Goal: Information Seeking & Learning: Learn about a topic

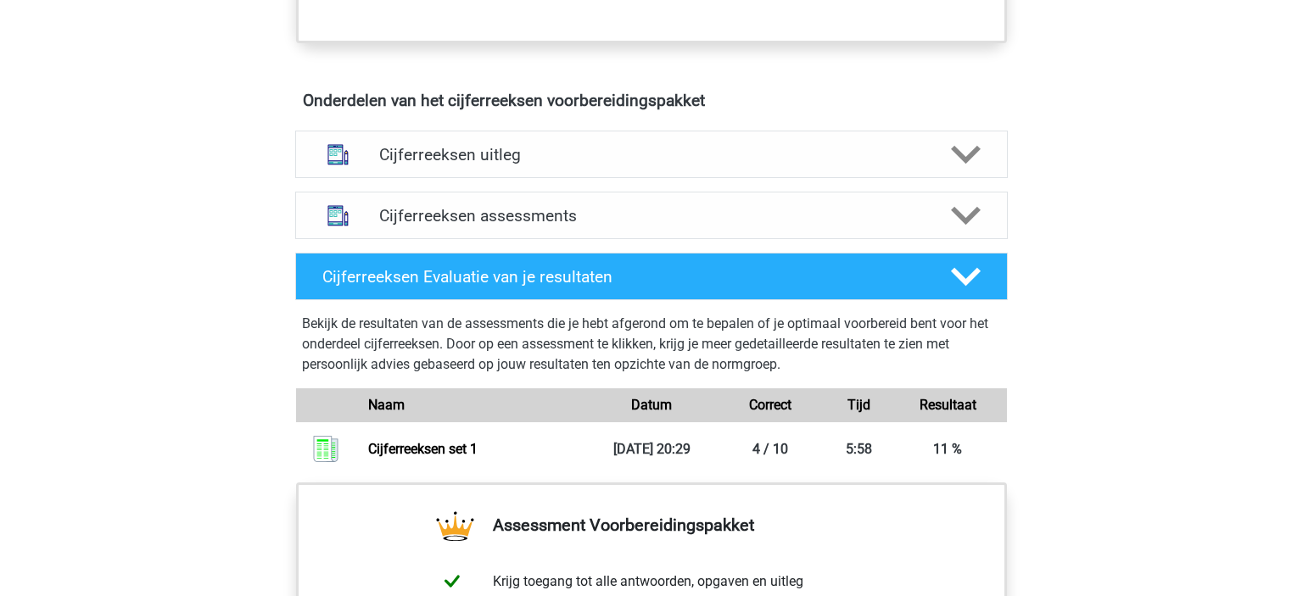
scroll to position [950, 0]
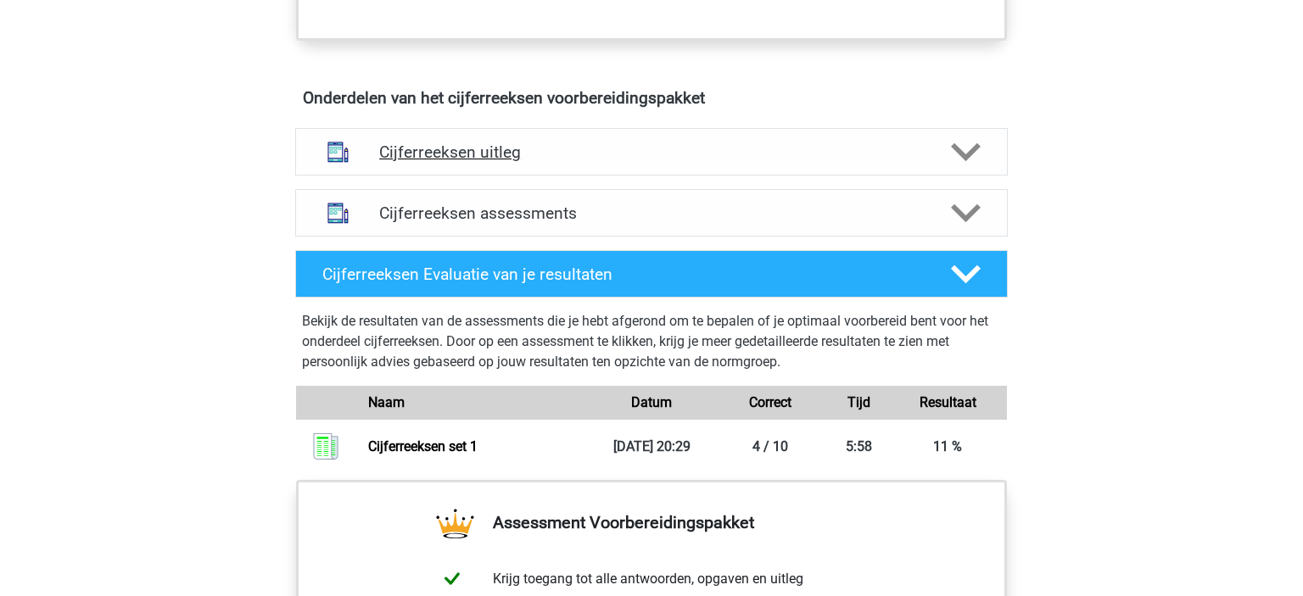
click at [711, 162] on h4 "Cijferreeksen uitleg" at bounding box center [651, 153] width 545 height 20
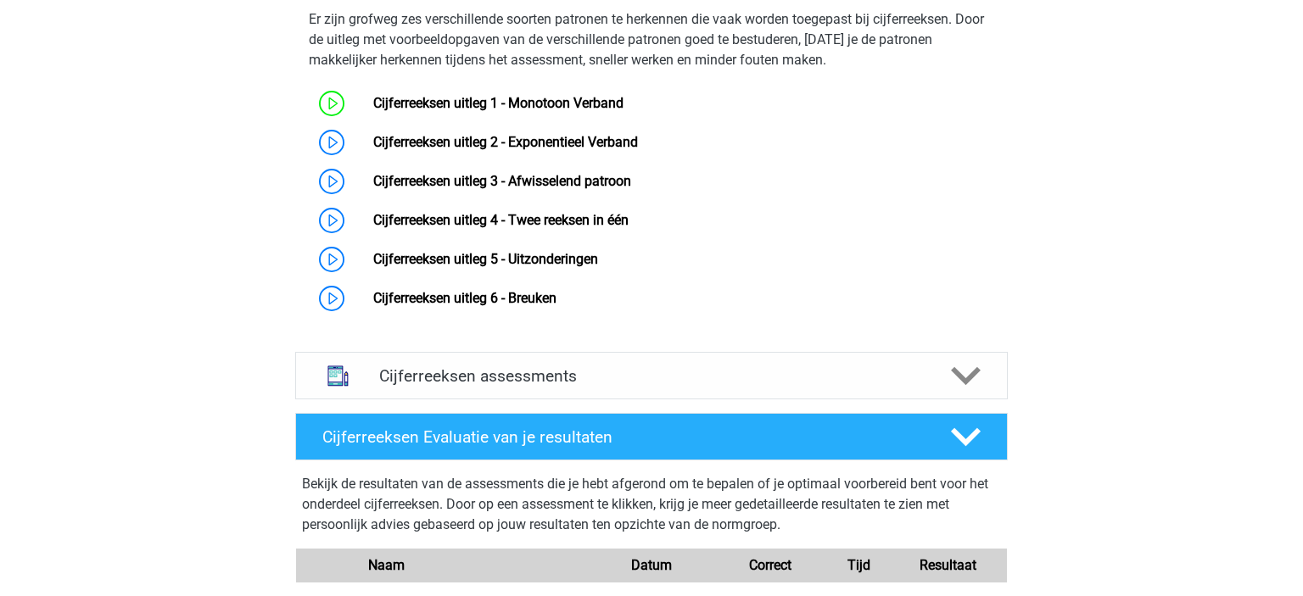
scroll to position [1133, 0]
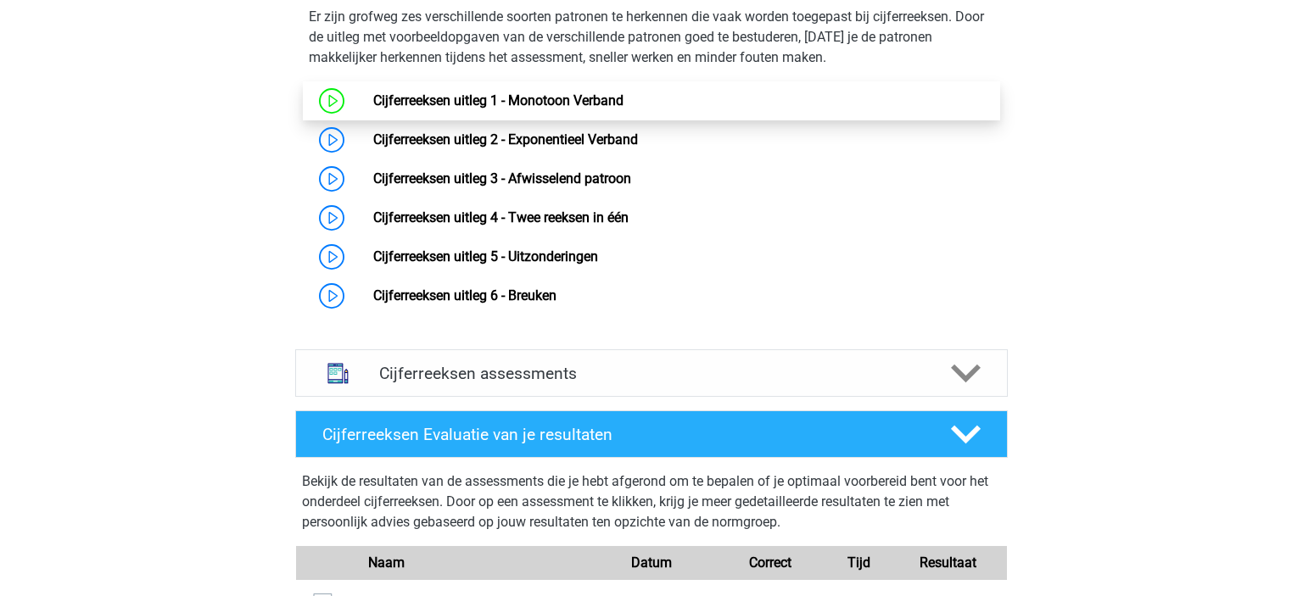
click at [587, 109] on link "Cijferreeksen uitleg 1 - Monotoon Verband" at bounding box center [498, 100] width 250 height 16
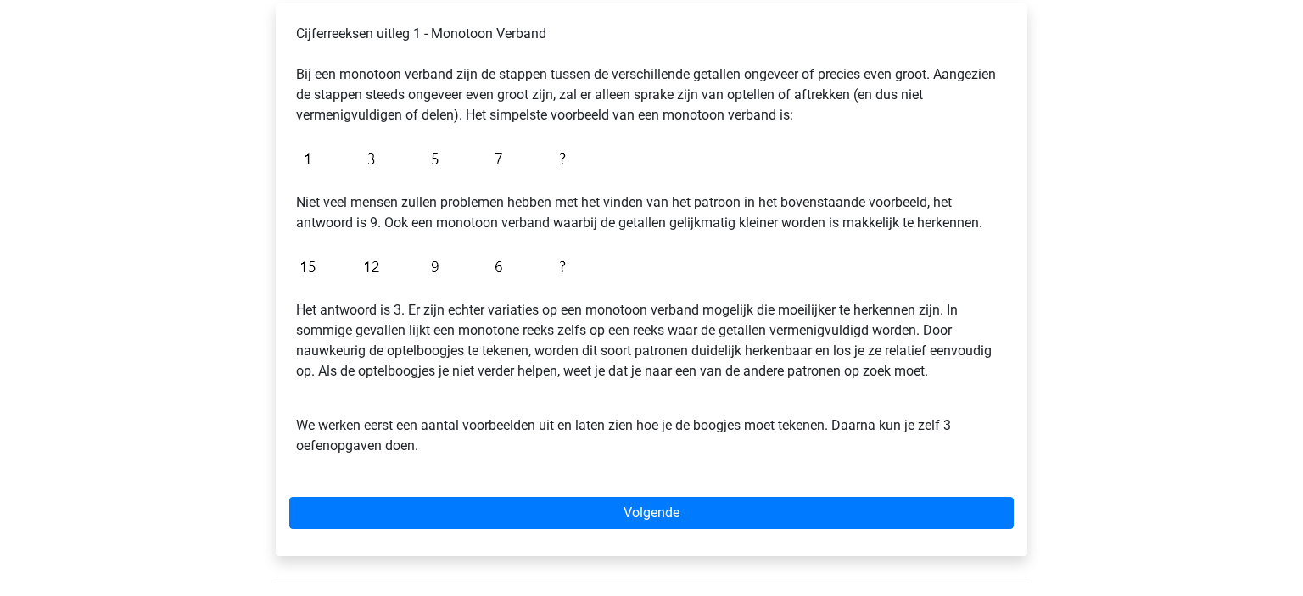
scroll to position [288, 0]
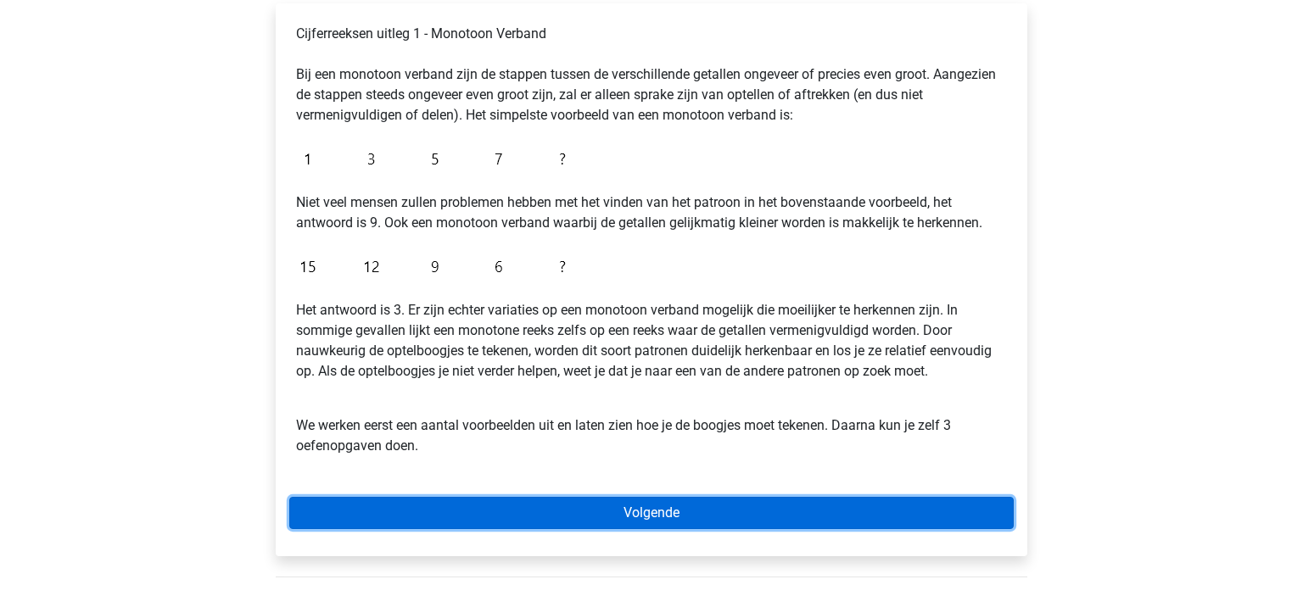
click at [620, 526] on link "Volgende" at bounding box center [651, 513] width 725 height 32
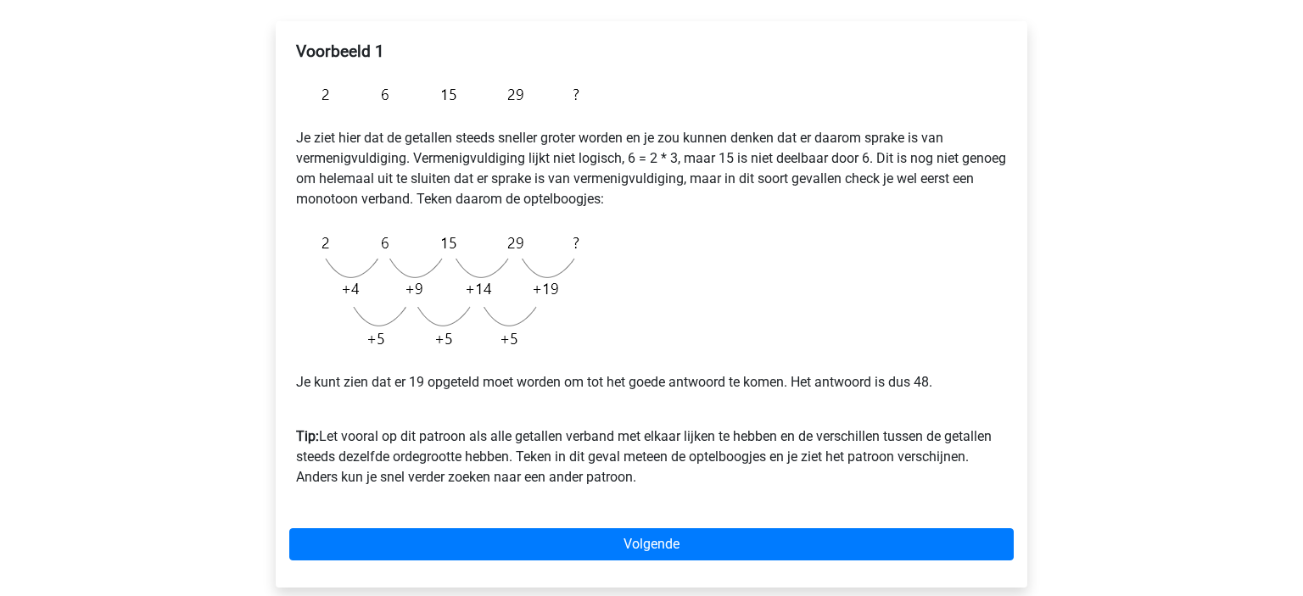
scroll to position [271, 0]
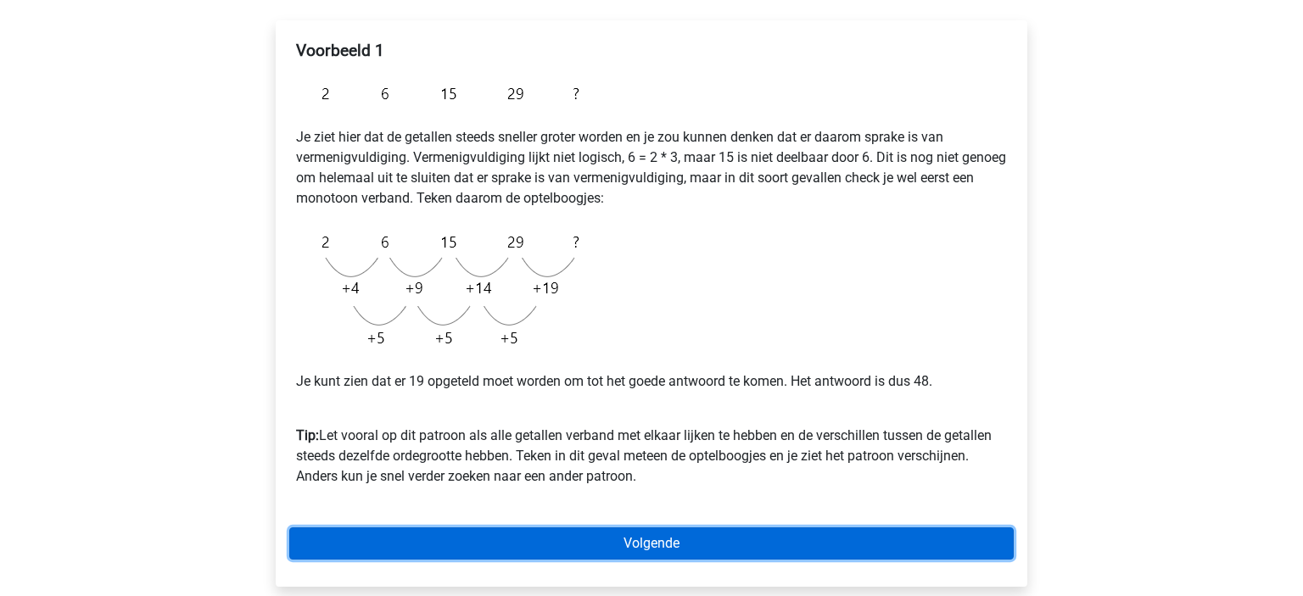
click at [633, 548] on link "Volgende" at bounding box center [651, 544] width 725 height 32
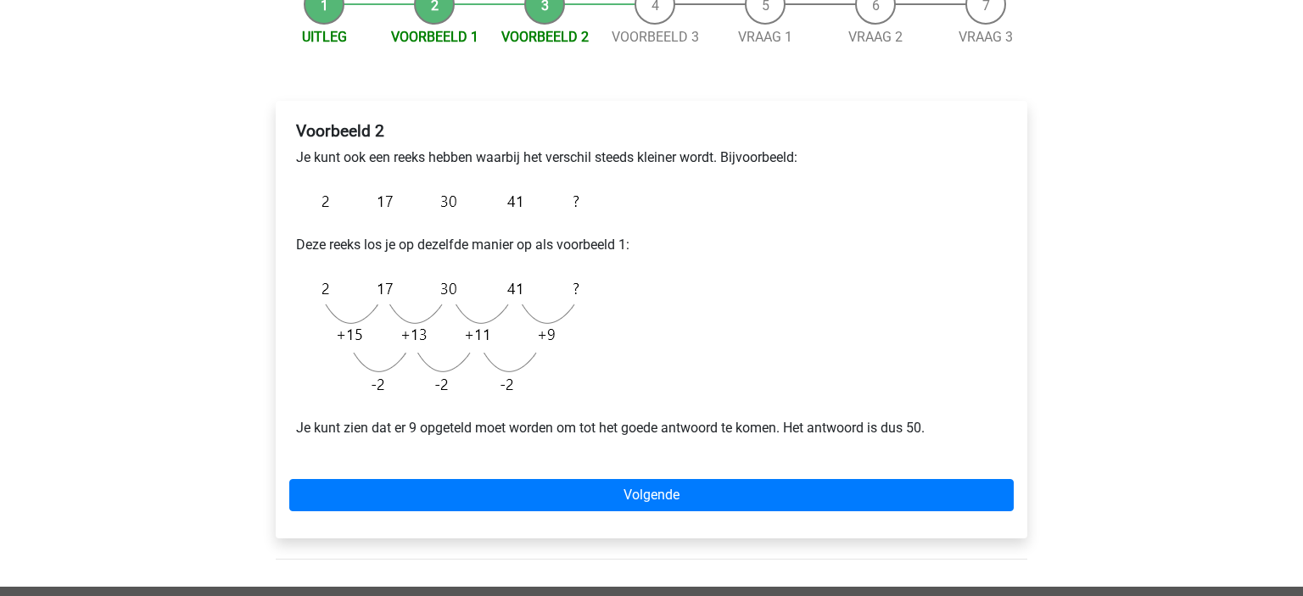
scroll to position [188, 0]
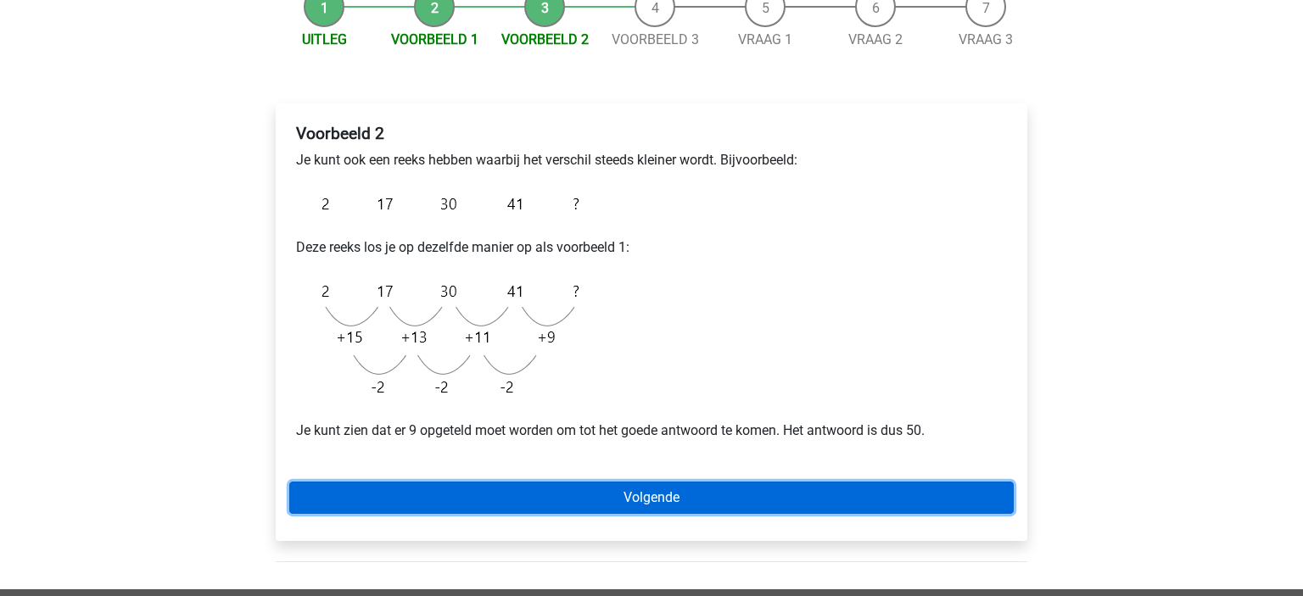
click at [620, 497] on link "Volgende" at bounding box center [651, 498] width 725 height 32
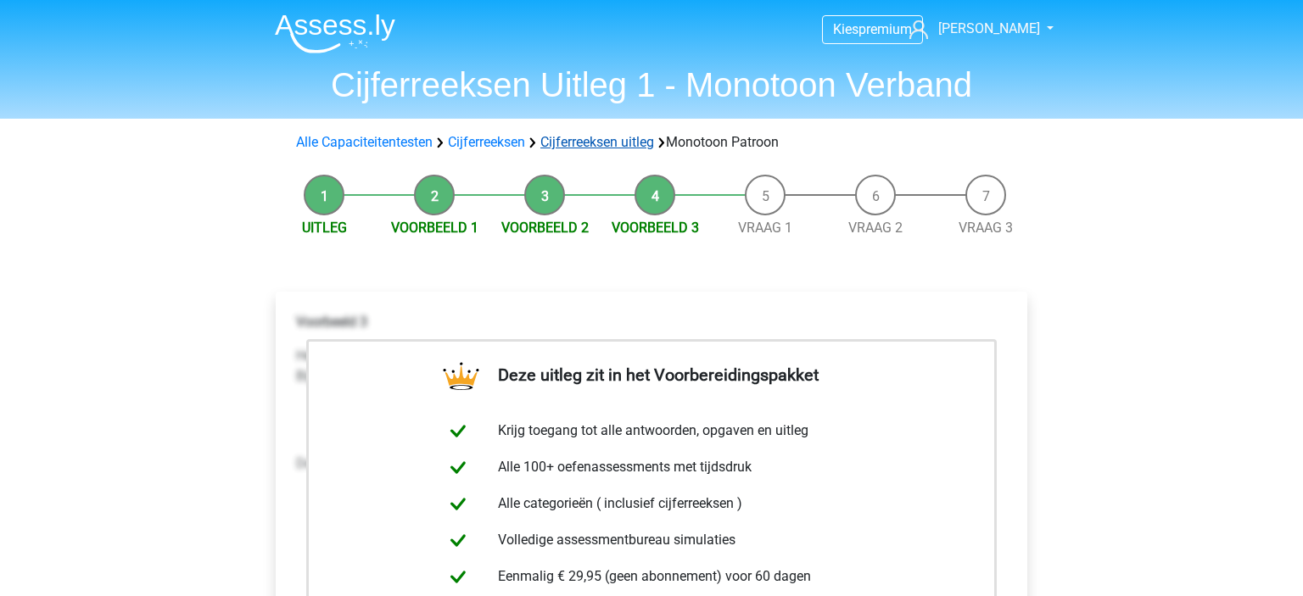
click at [626, 149] on link "Cijferreeksen uitleg" at bounding box center [597, 142] width 114 height 16
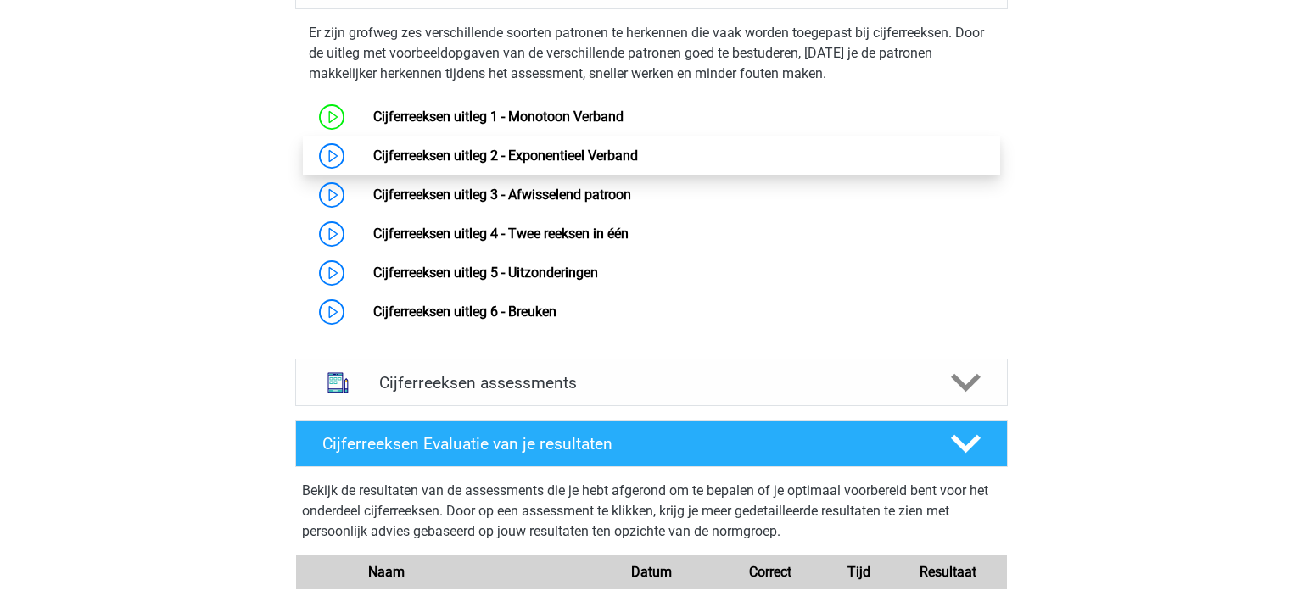
scroll to position [1122, 0]
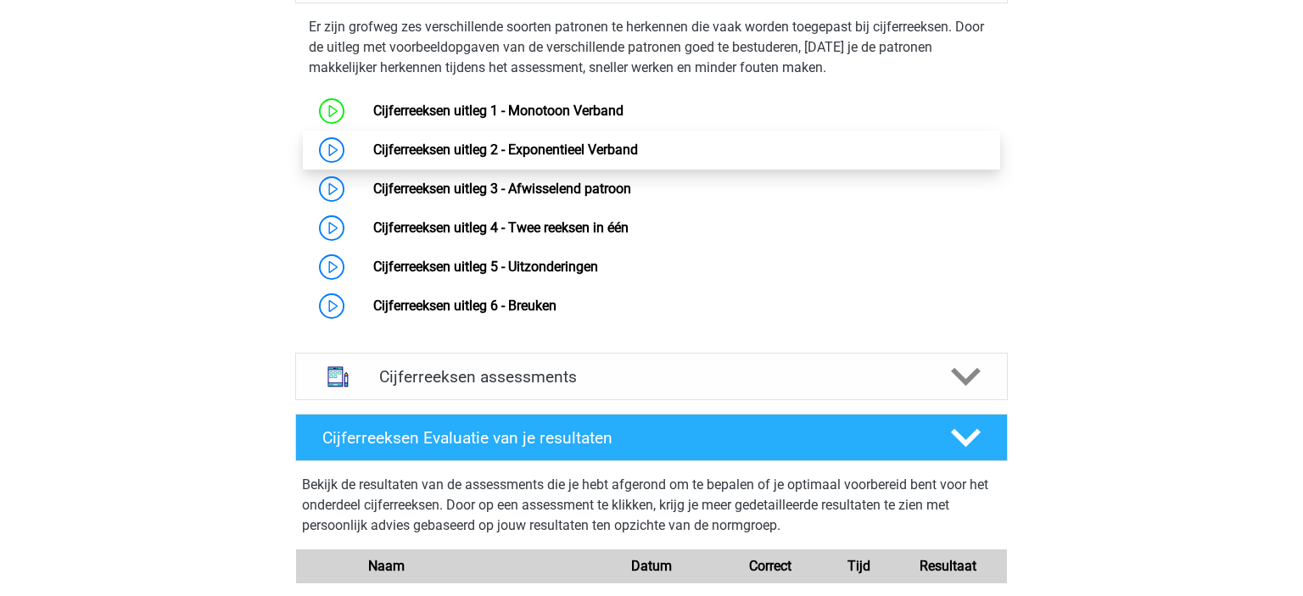
click at [630, 158] on link "Cijferreeksen uitleg 2 - Exponentieel Verband" at bounding box center [505, 150] width 265 height 16
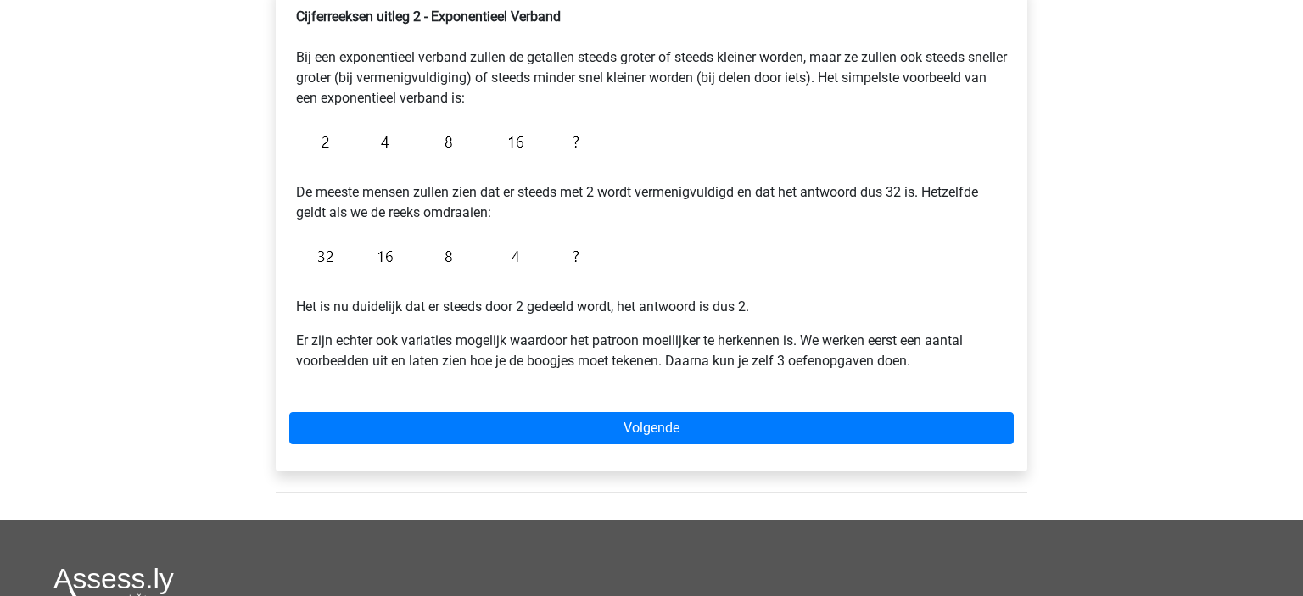
scroll to position [319, 0]
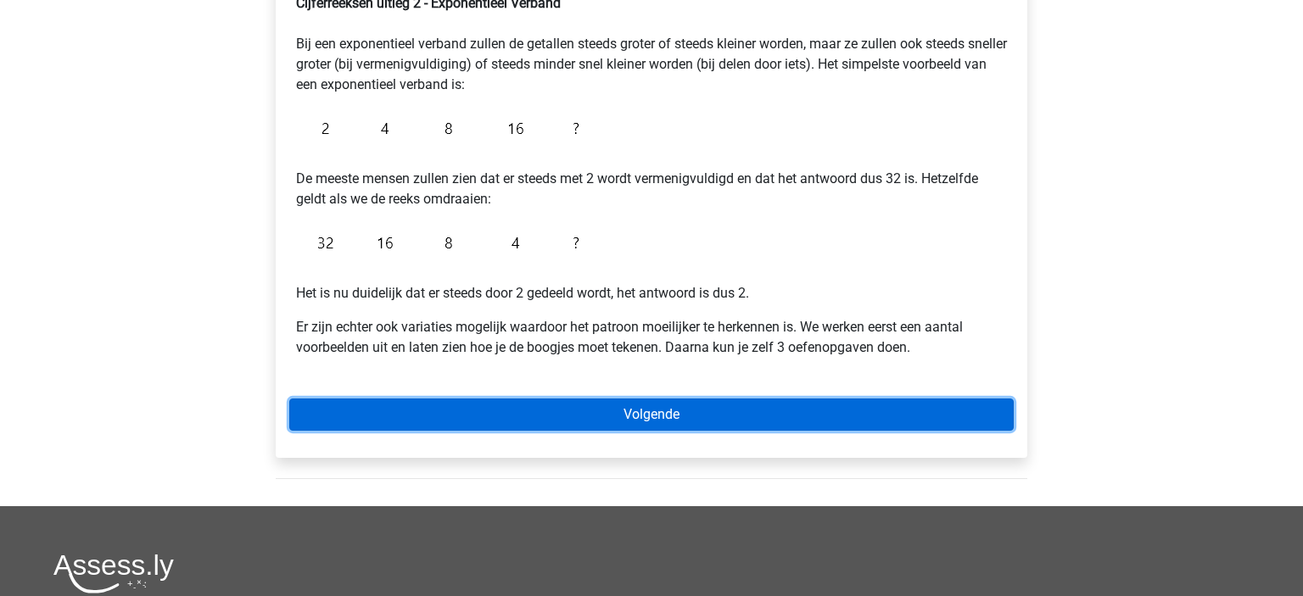
click at [623, 403] on link "Volgende" at bounding box center [651, 415] width 725 height 32
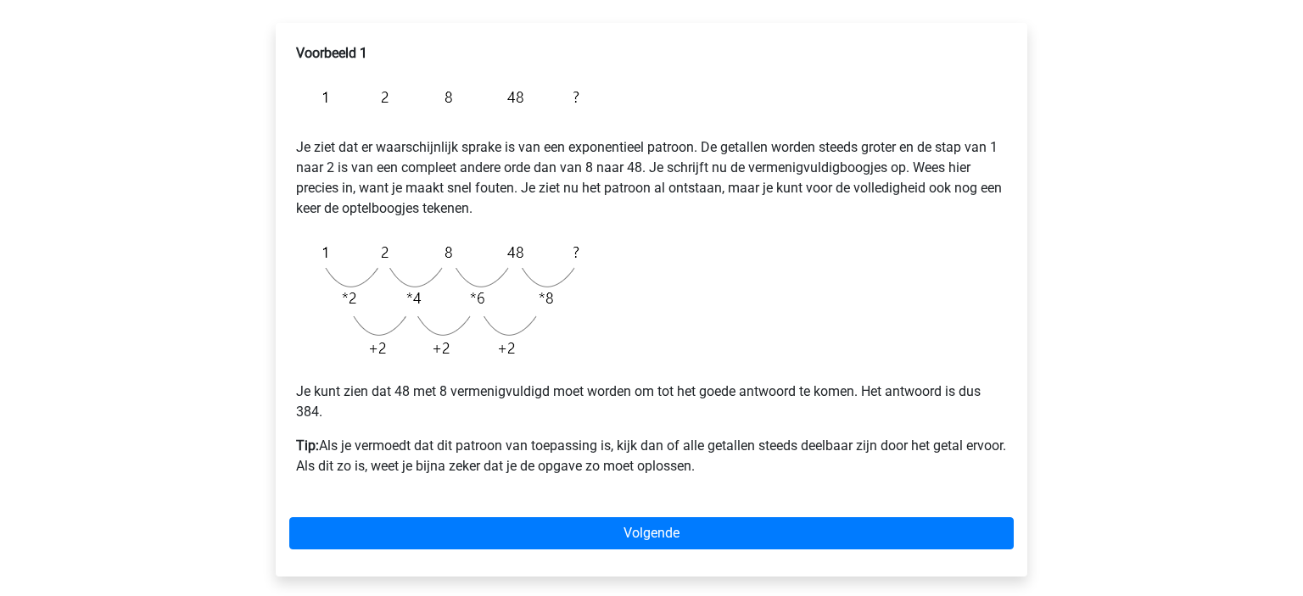
scroll to position [277, 0]
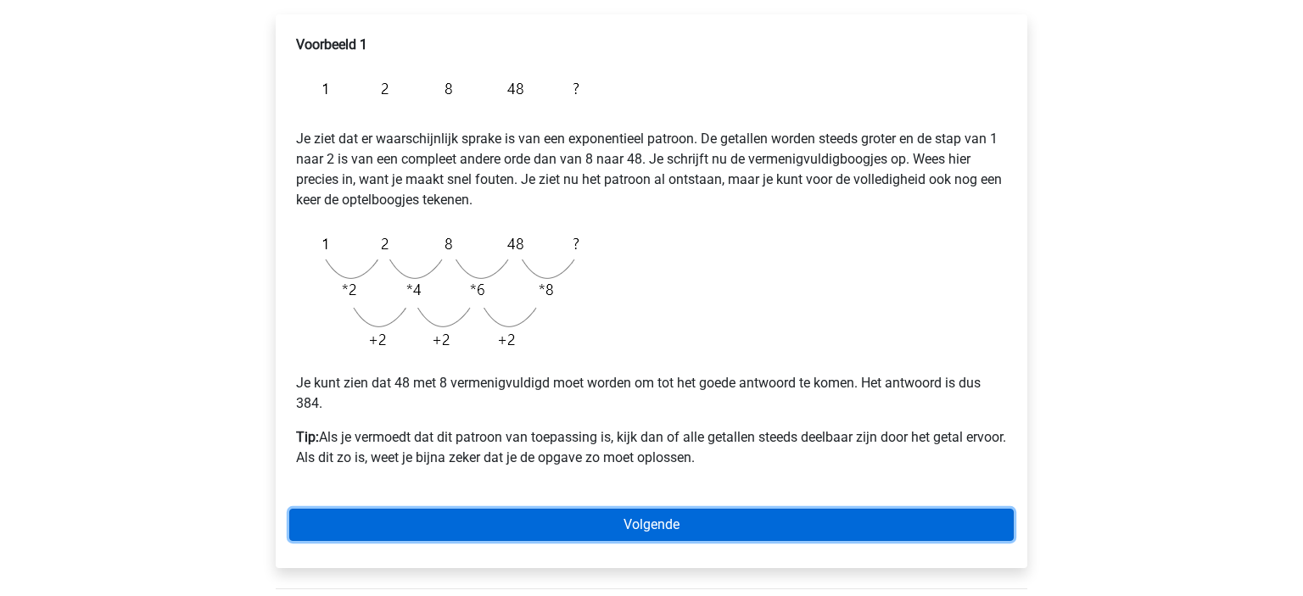
click at [625, 520] on link "Volgende" at bounding box center [651, 525] width 725 height 32
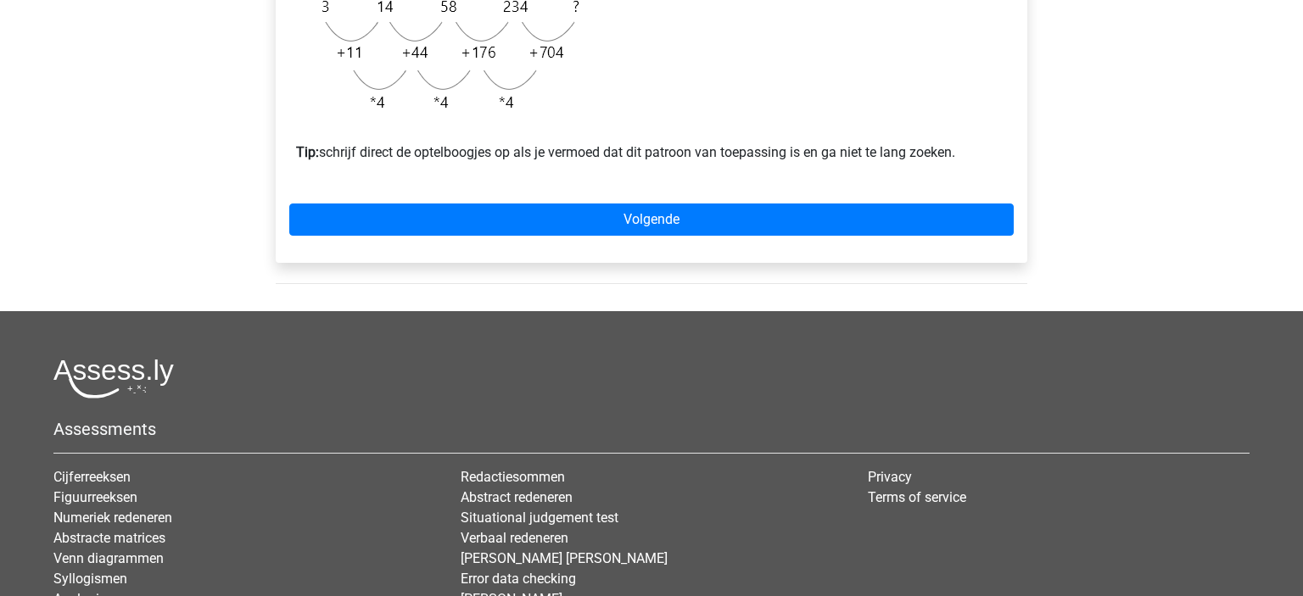
scroll to position [776, 0]
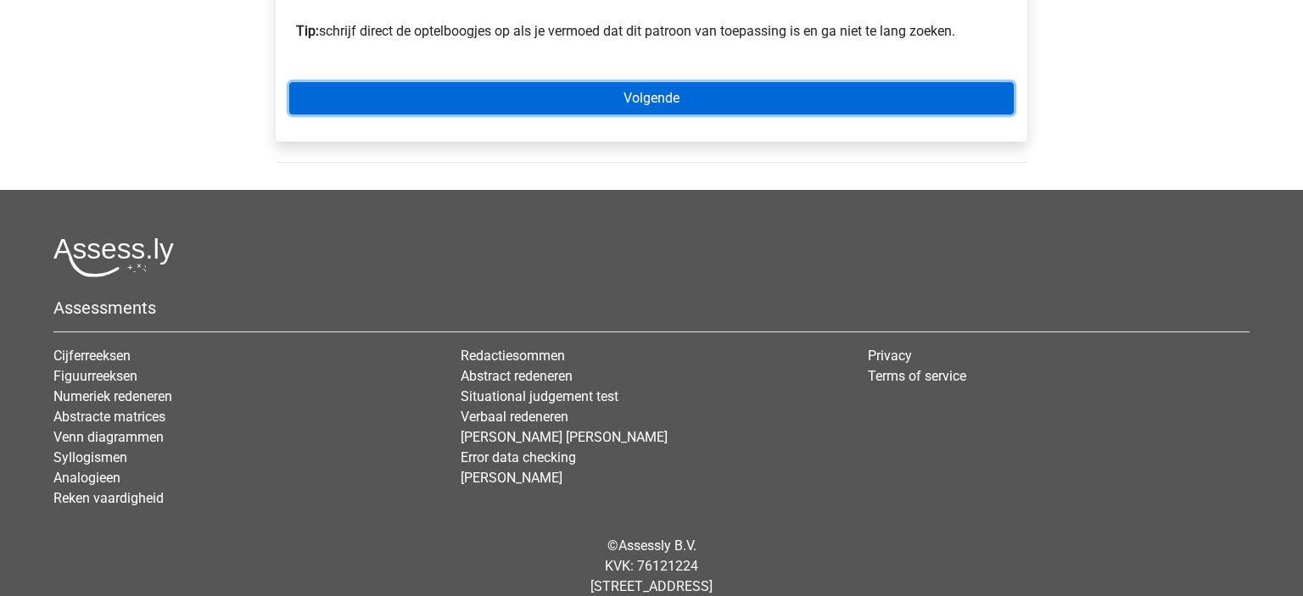
click at [697, 115] on link "Volgende" at bounding box center [651, 98] width 725 height 32
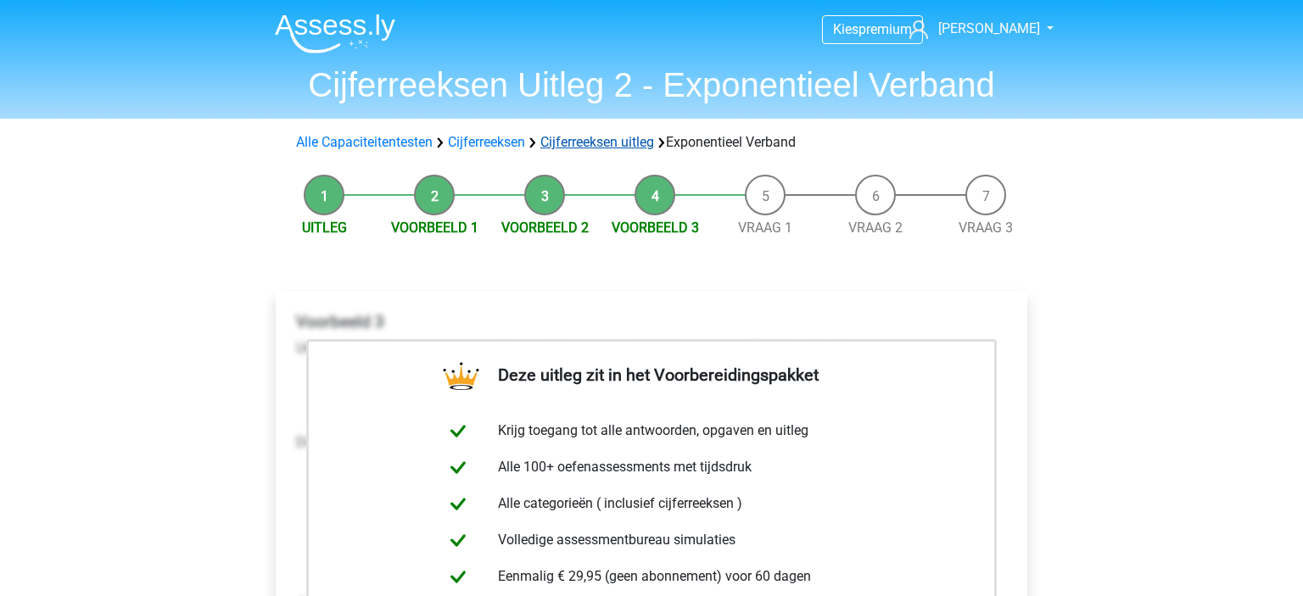
click at [622, 139] on link "Cijferreeksen uitleg" at bounding box center [597, 142] width 114 height 16
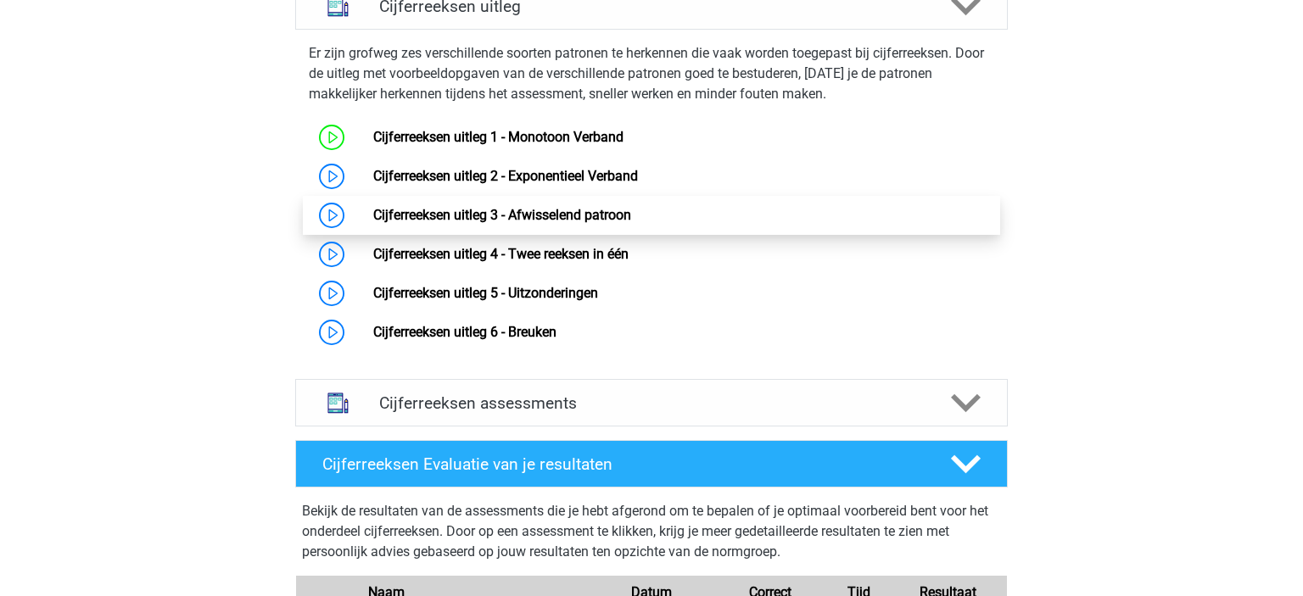
scroll to position [1097, 0]
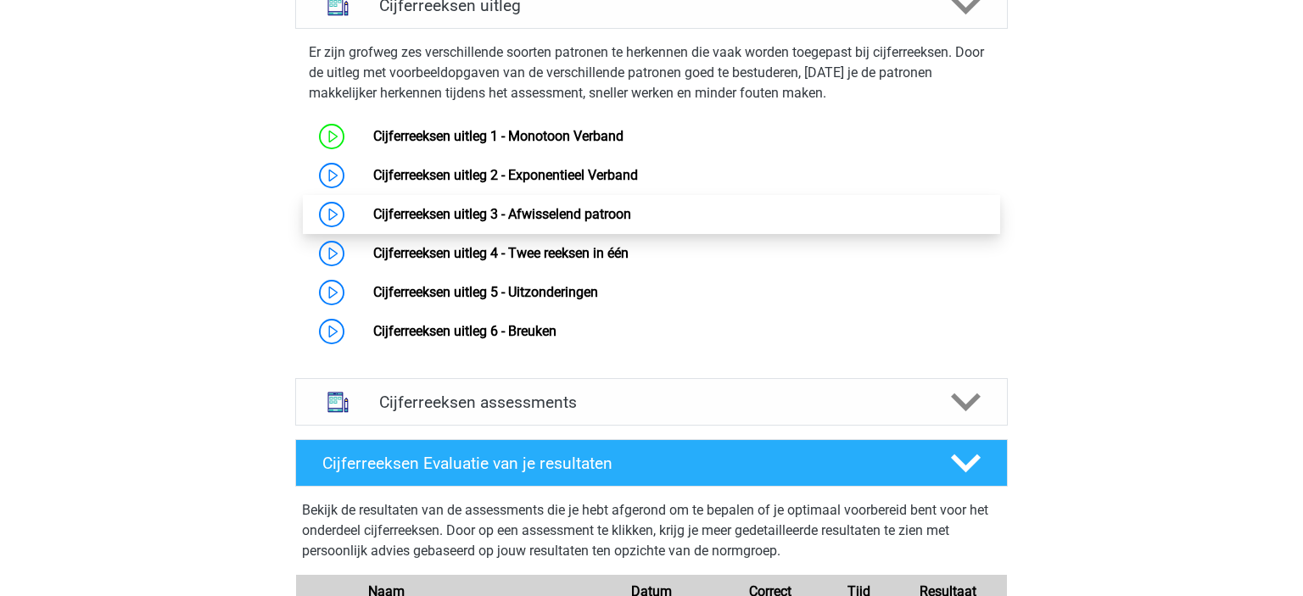
click at [631, 222] on link "Cijferreeksen uitleg 3 - Afwisselend patroon" at bounding box center [502, 214] width 258 height 16
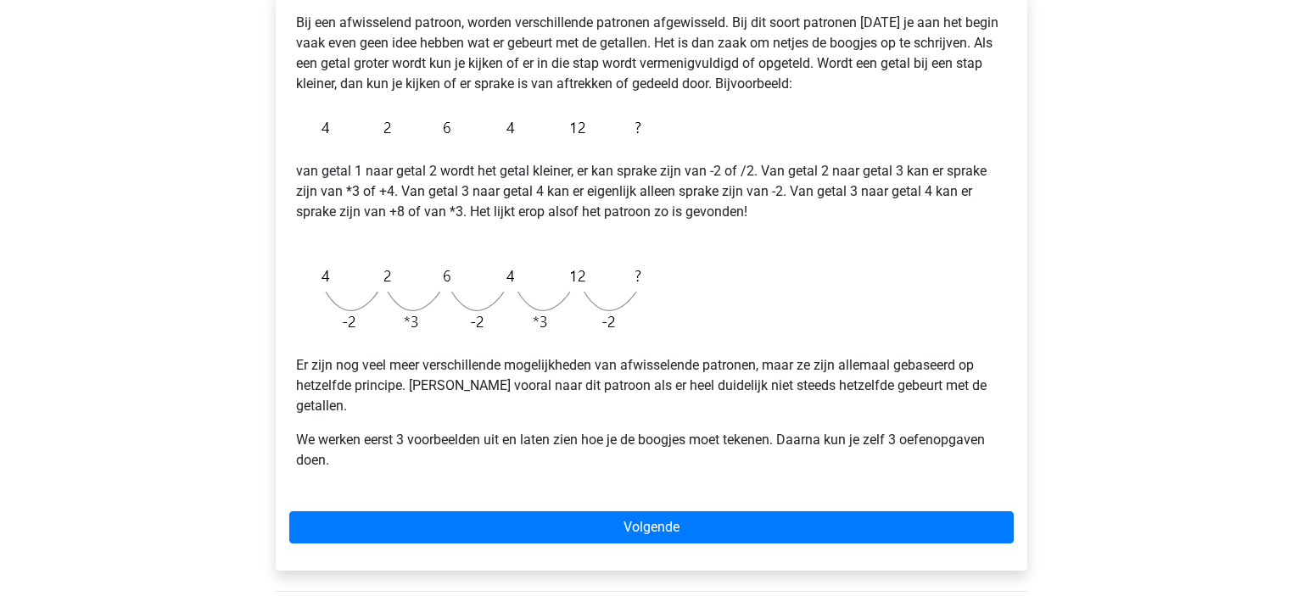
scroll to position [305, 0]
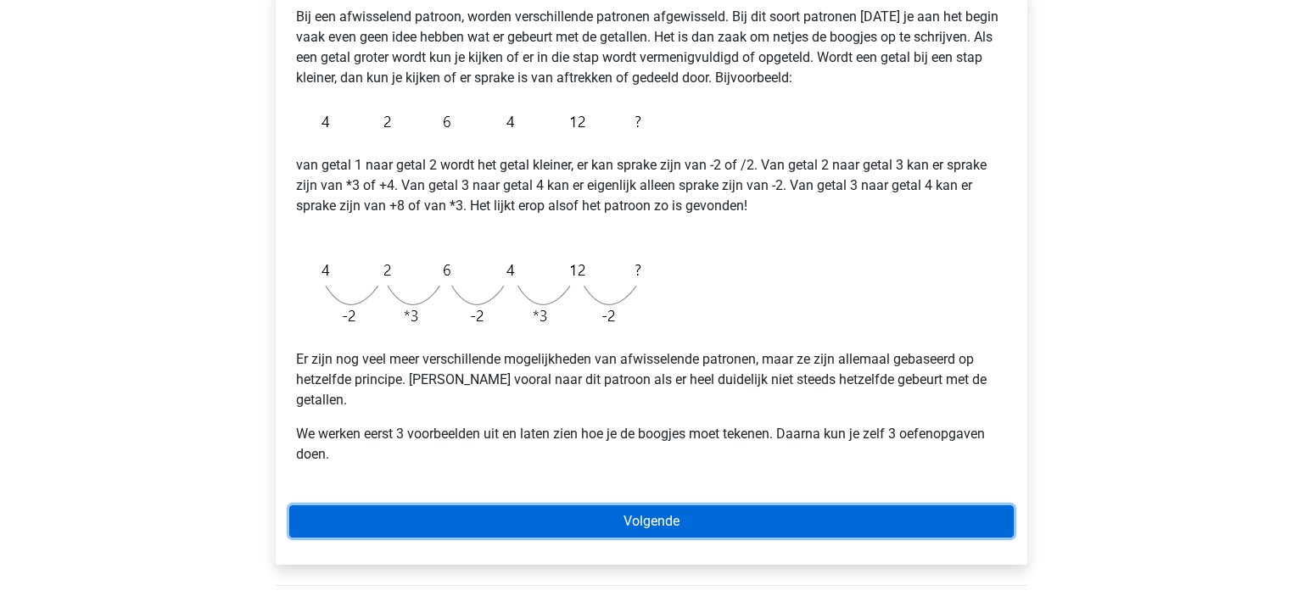
click at [616, 506] on link "Volgende" at bounding box center [651, 522] width 725 height 32
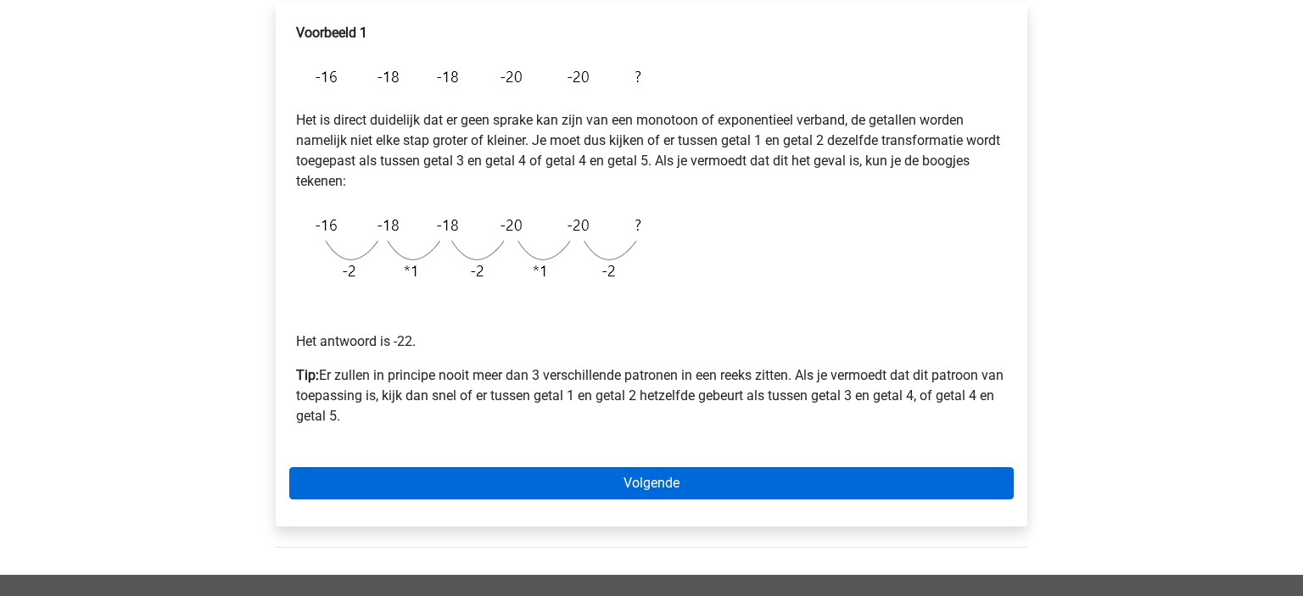
scroll to position [290, 0]
click at [626, 484] on link "Volgende" at bounding box center [651, 483] width 725 height 32
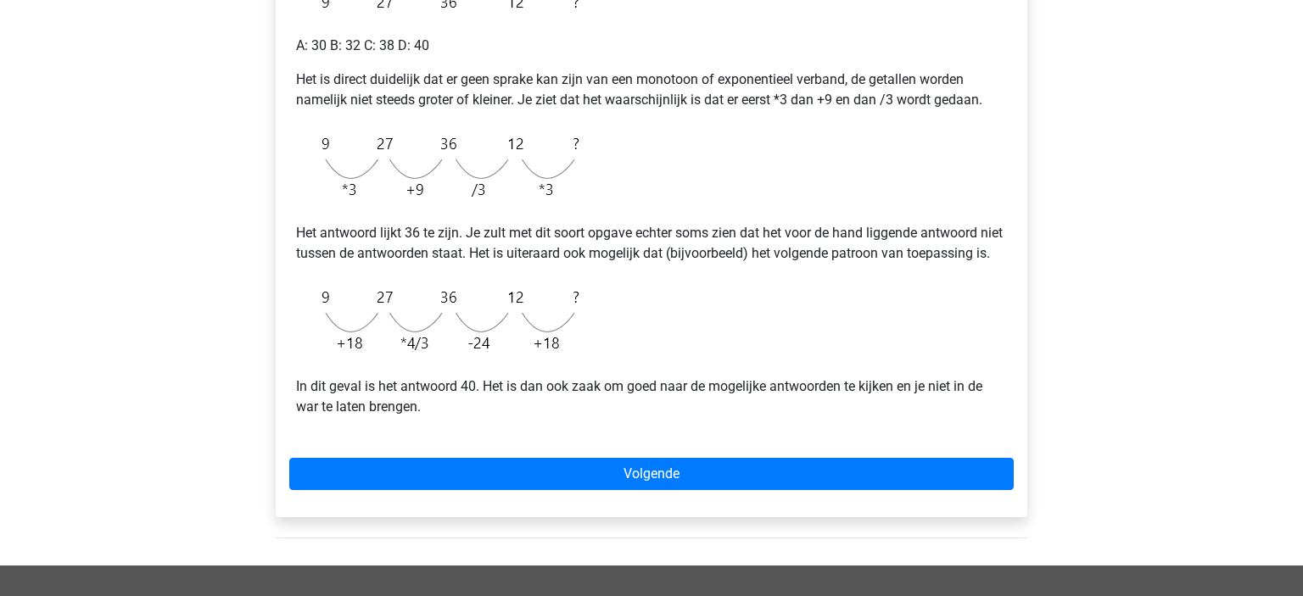
scroll to position [365, 0]
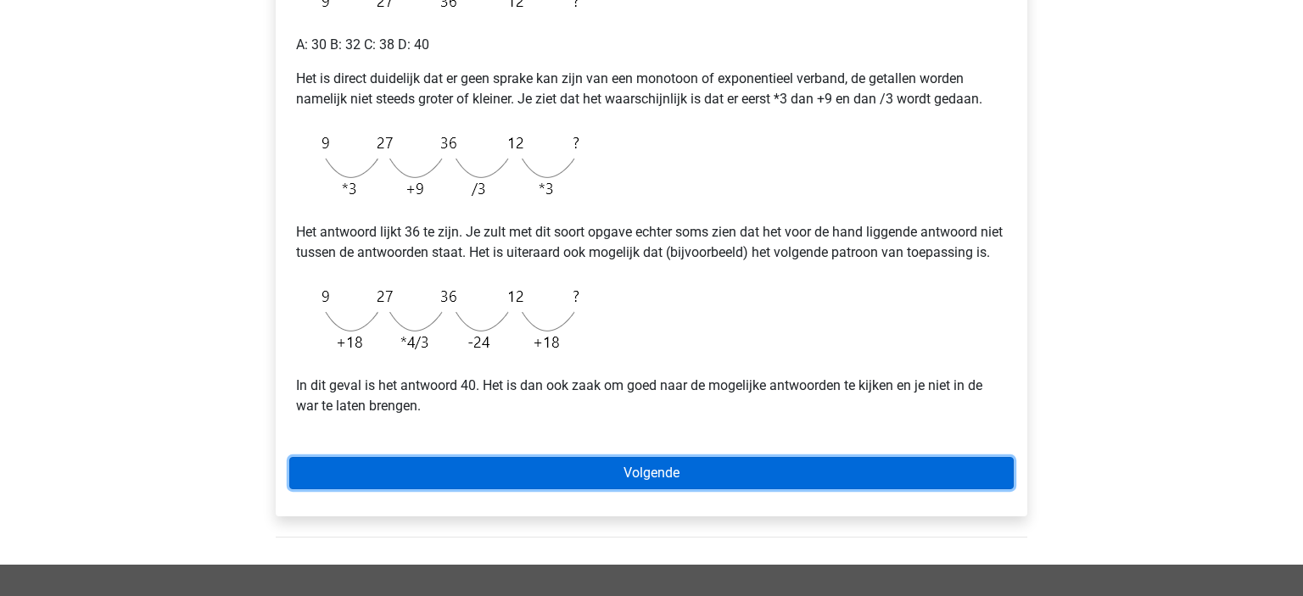
click at [630, 490] on link "Volgende" at bounding box center [651, 473] width 725 height 32
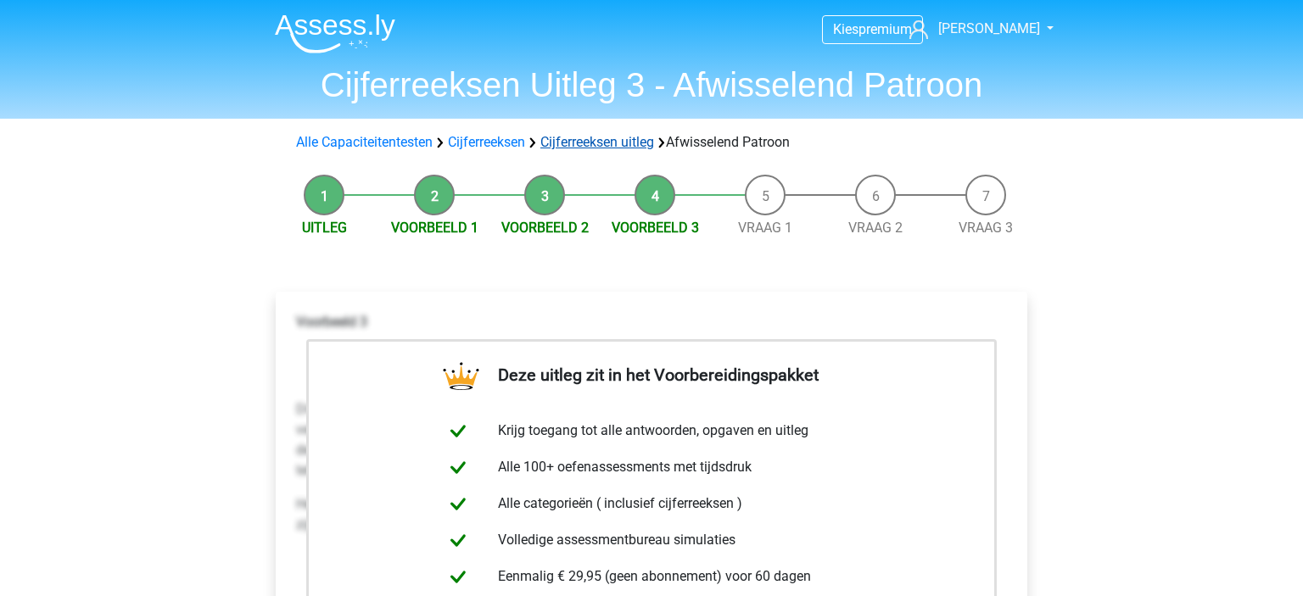
click at [613, 148] on link "Cijferreeksen uitleg" at bounding box center [597, 142] width 114 height 16
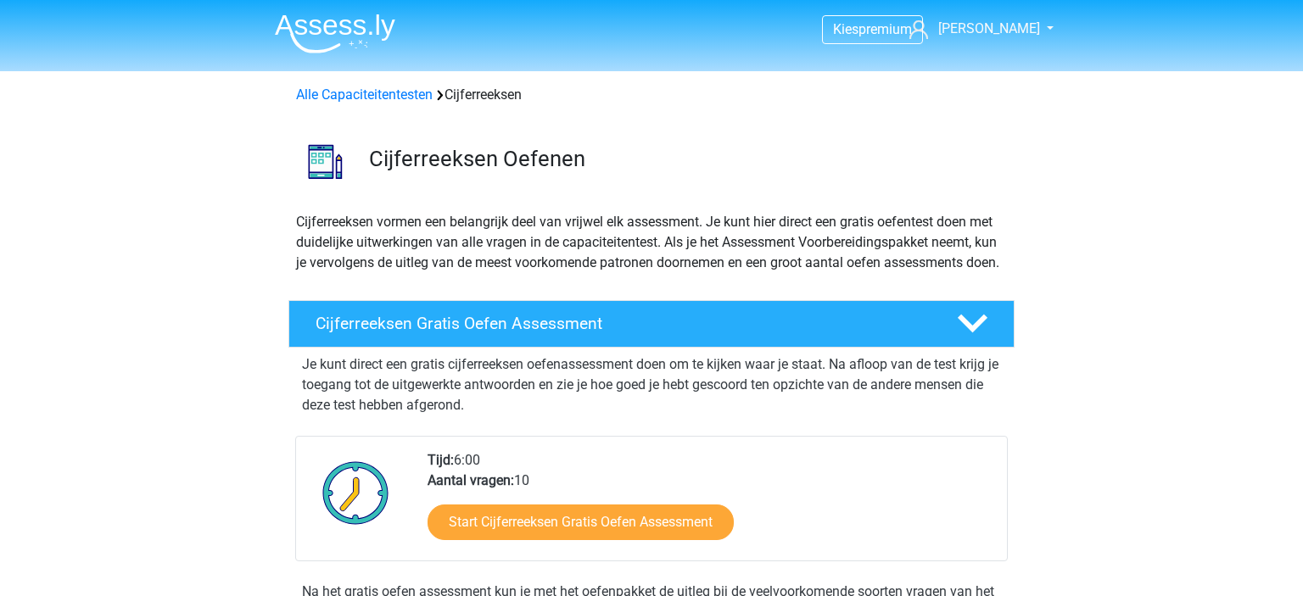
scroll to position [1089, 0]
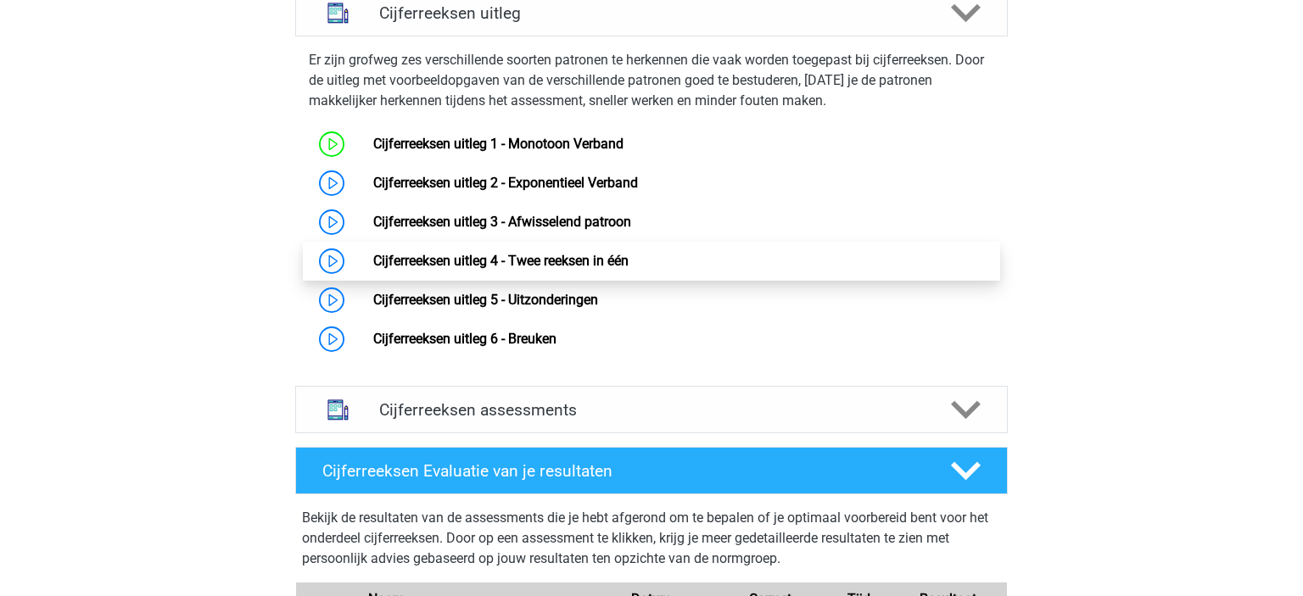
click at [629, 269] on link "Cijferreeksen uitleg 4 - Twee reeksen in één" at bounding box center [500, 261] width 255 height 16
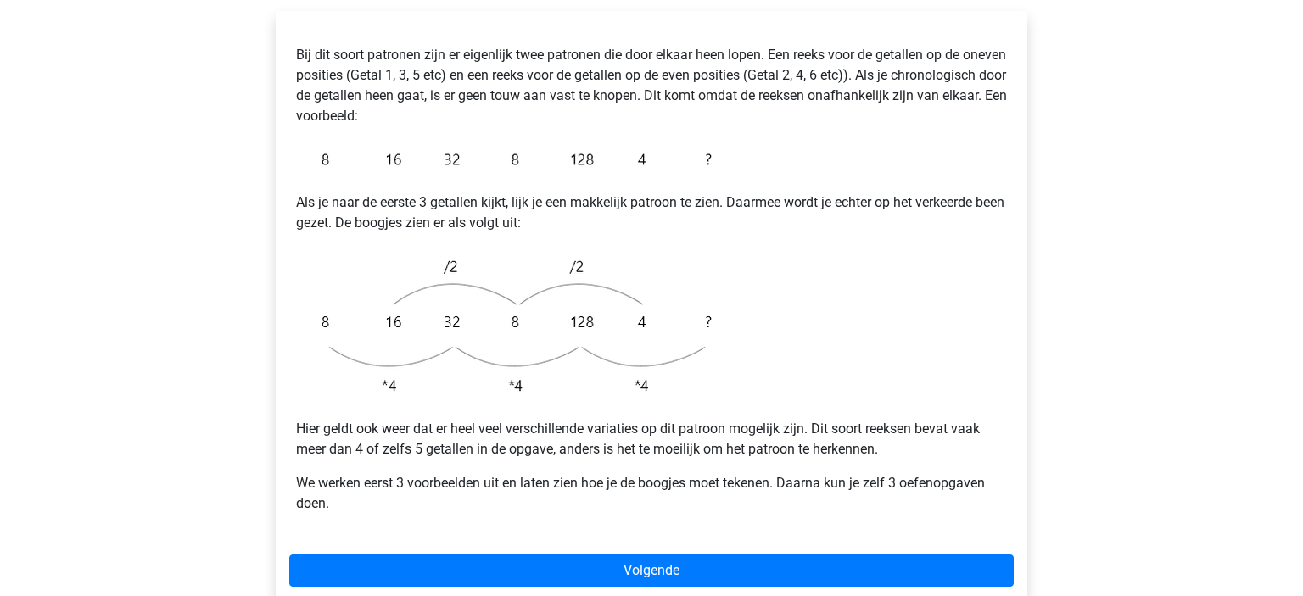
scroll to position [325, 0]
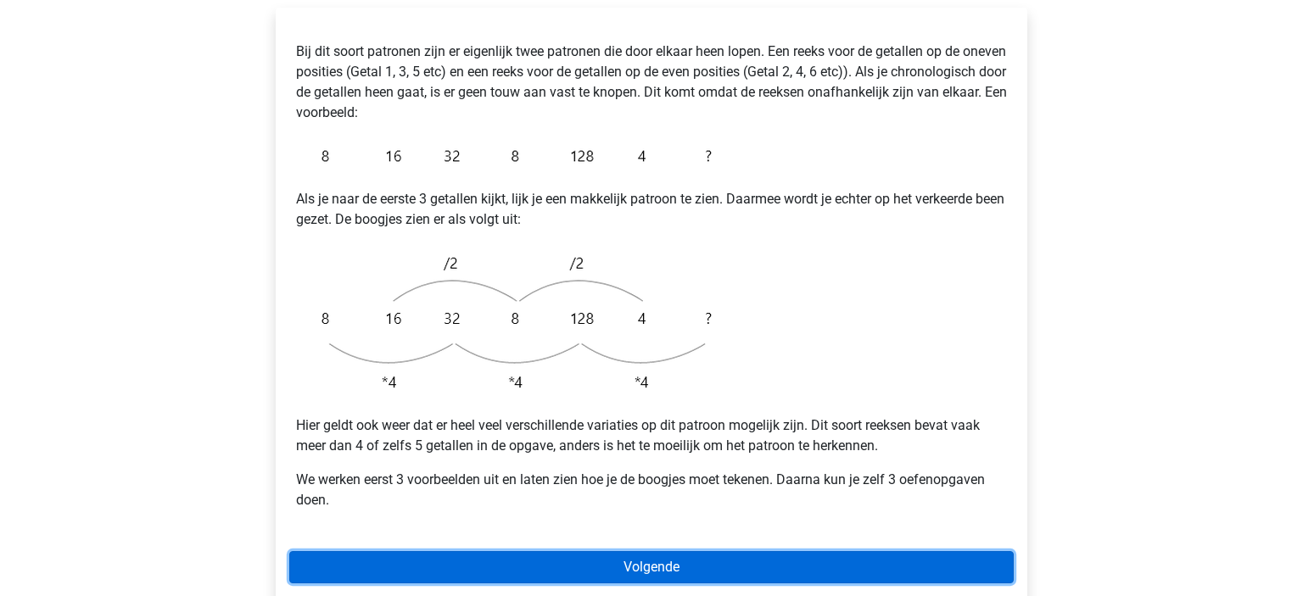
click at [623, 551] on link "Volgende" at bounding box center [651, 567] width 725 height 32
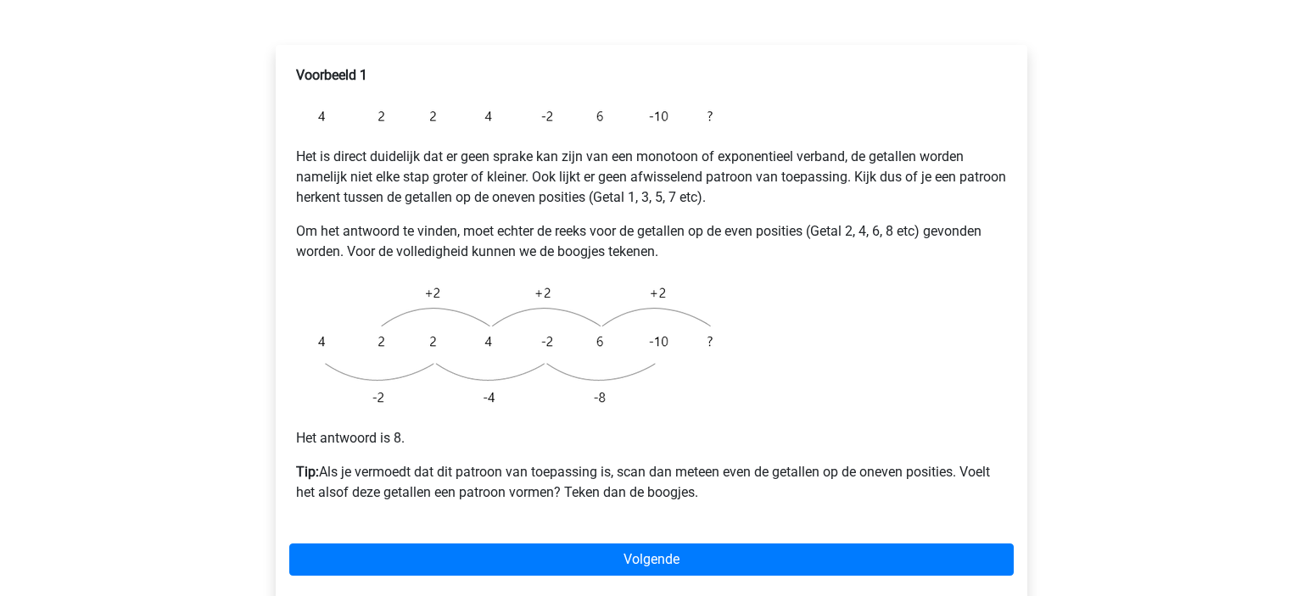
scroll to position [302, 0]
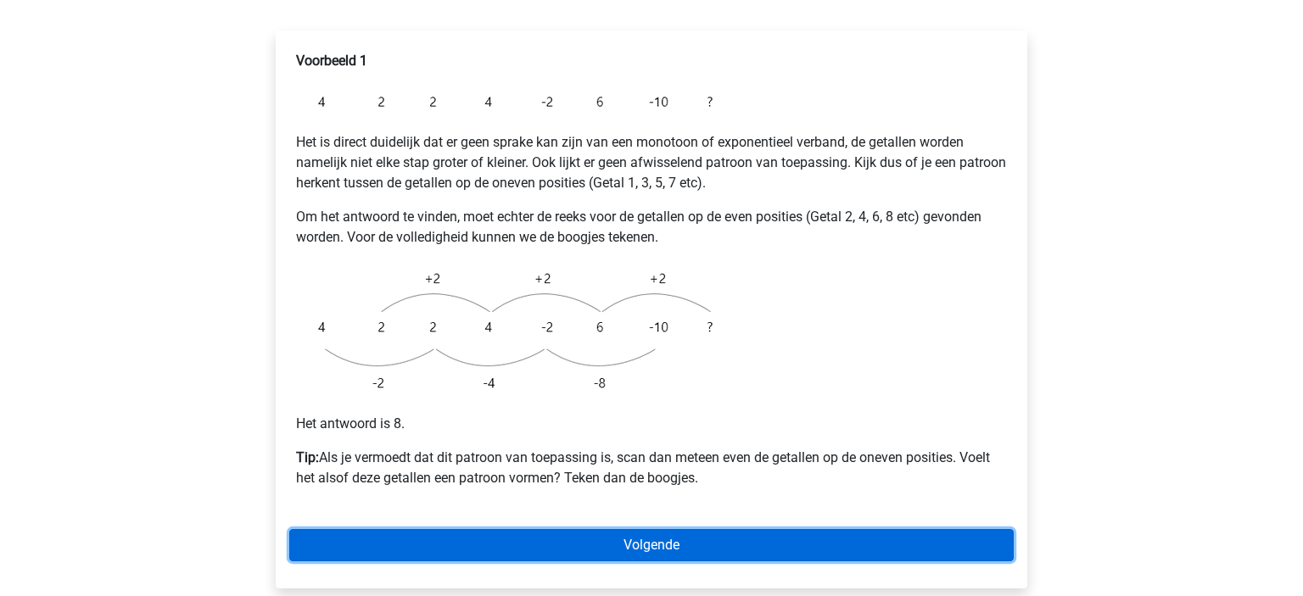
click at [726, 529] on link "Volgende" at bounding box center [651, 545] width 725 height 32
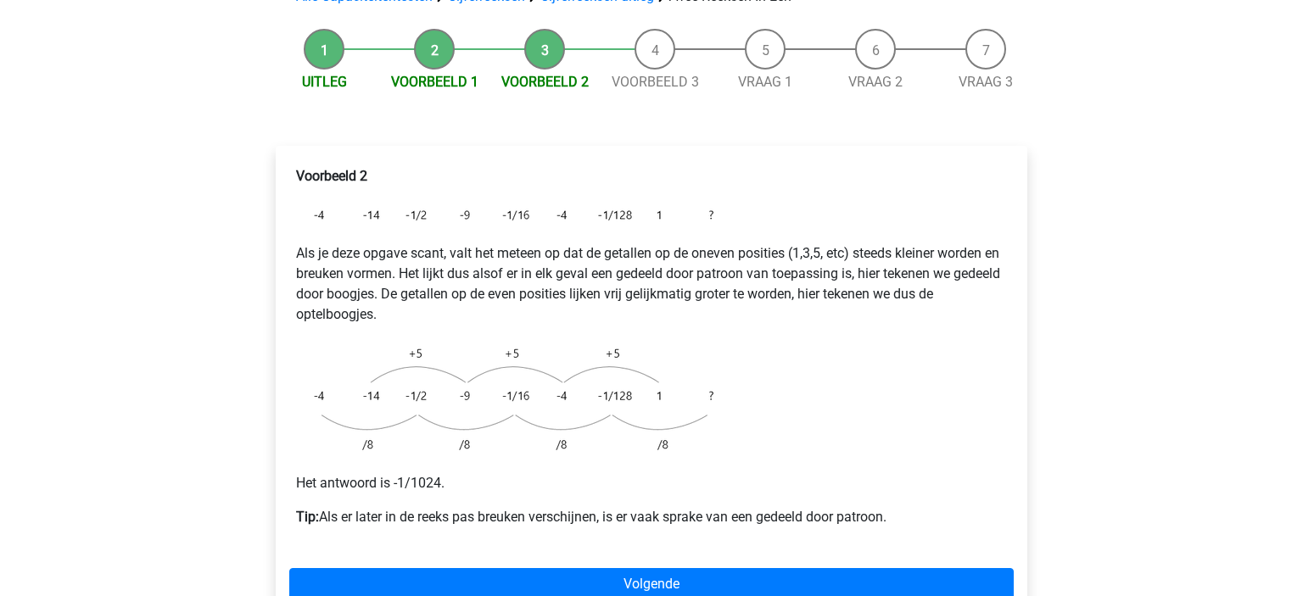
scroll to position [197, 0]
